Goal: Transaction & Acquisition: Purchase product/service

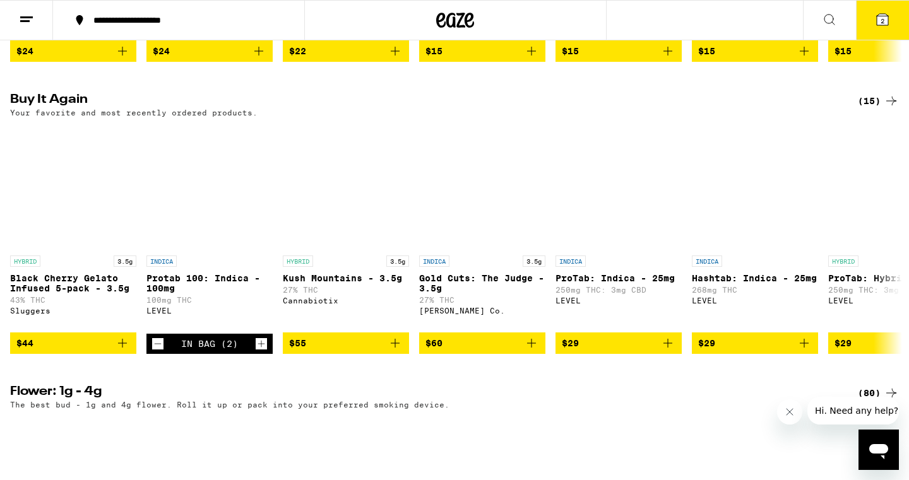
scroll to position [966, 0]
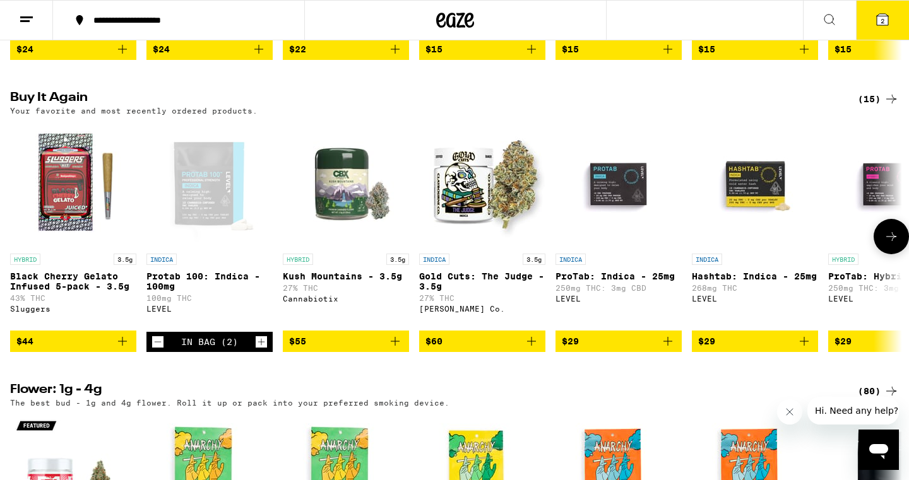
click at [228, 239] on div "Open page for Protab 100: Indica - 100mg from LEVEL" at bounding box center [209, 184] width 126 height 126
